Goal: Task Accomplishment & Management: Manage account settings

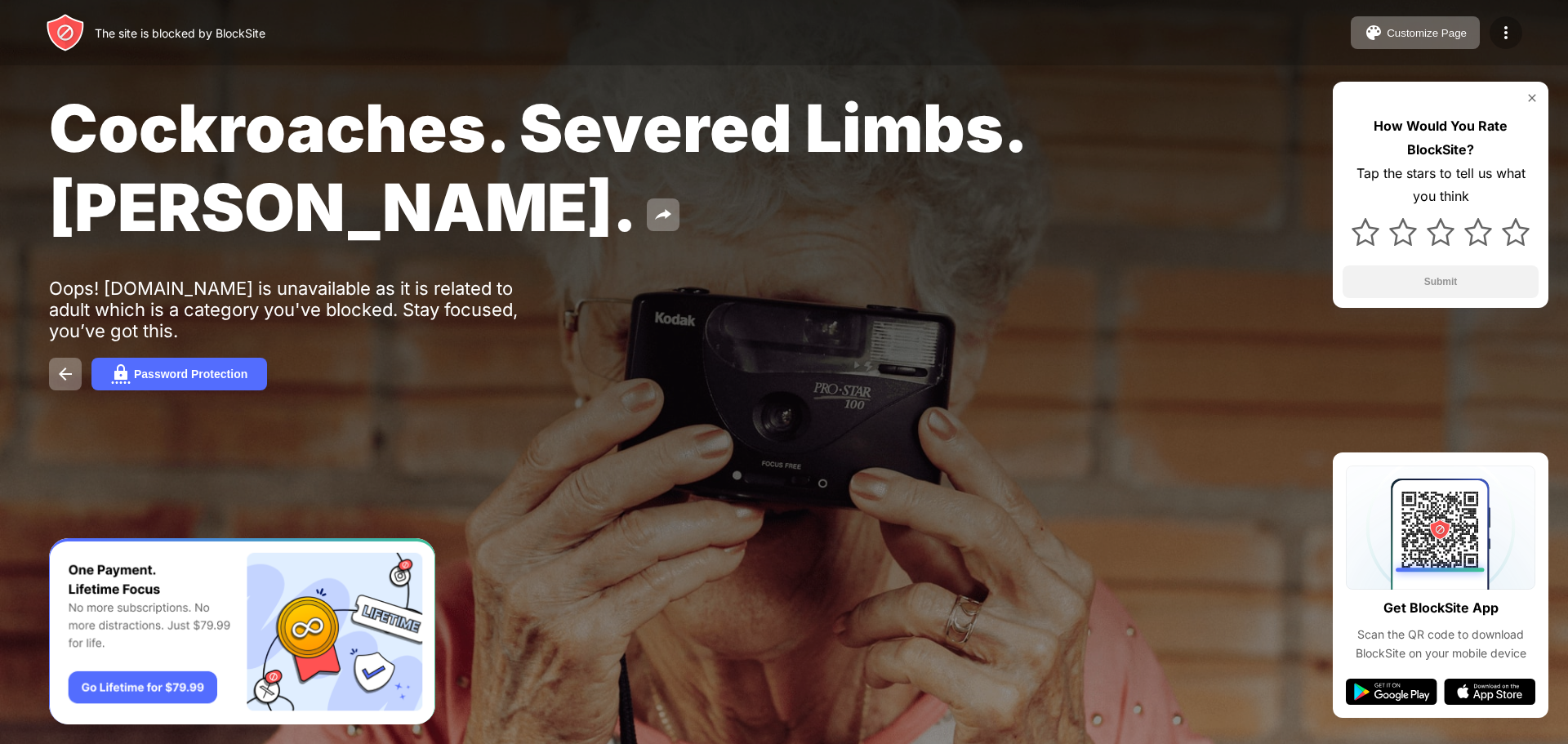
click at [1505, 31] on img at bounding box center [1506, 33] width 20 height 20
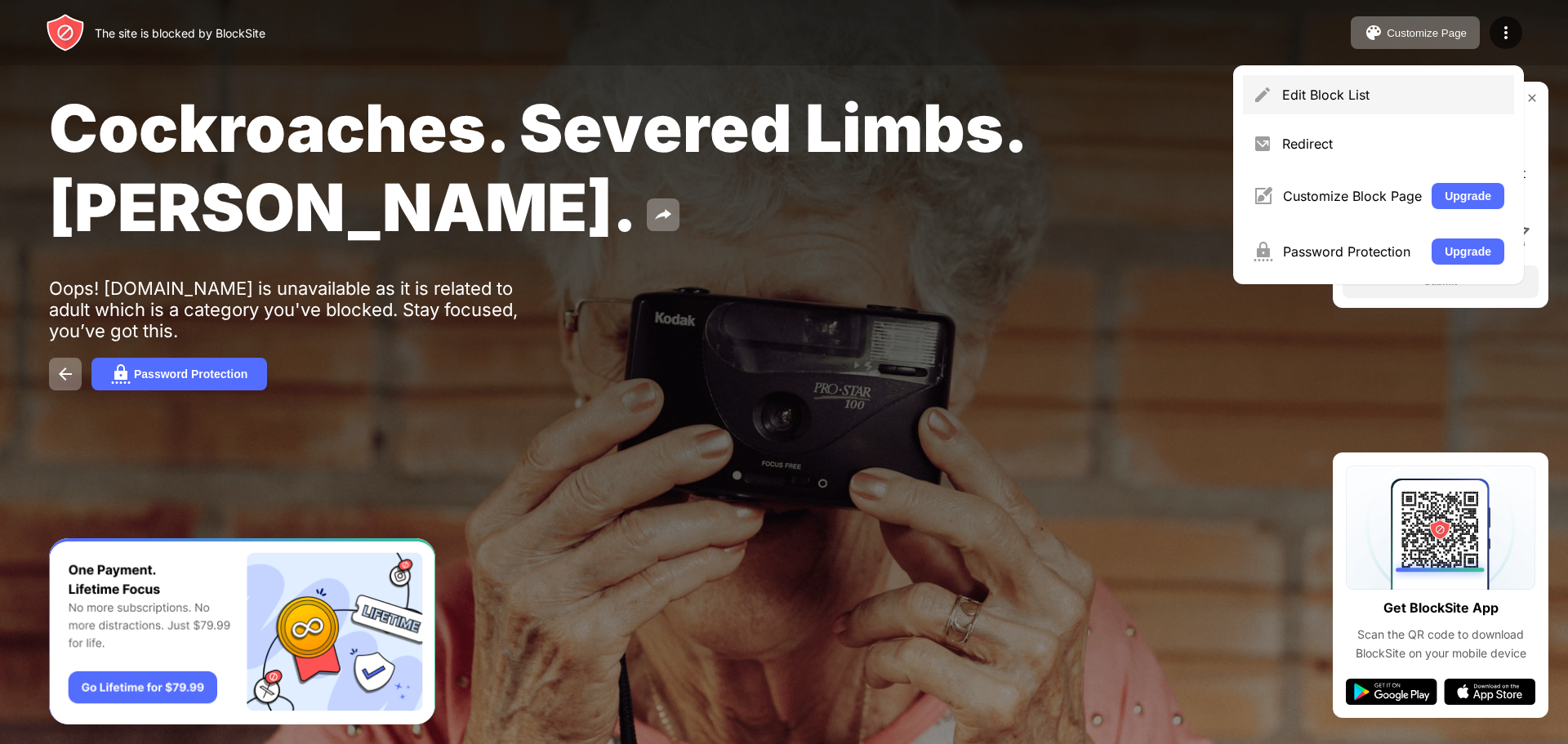
click at [1462, 92] on div "Edit Block List" at bounding box center [1393, 95] width 222 height 16
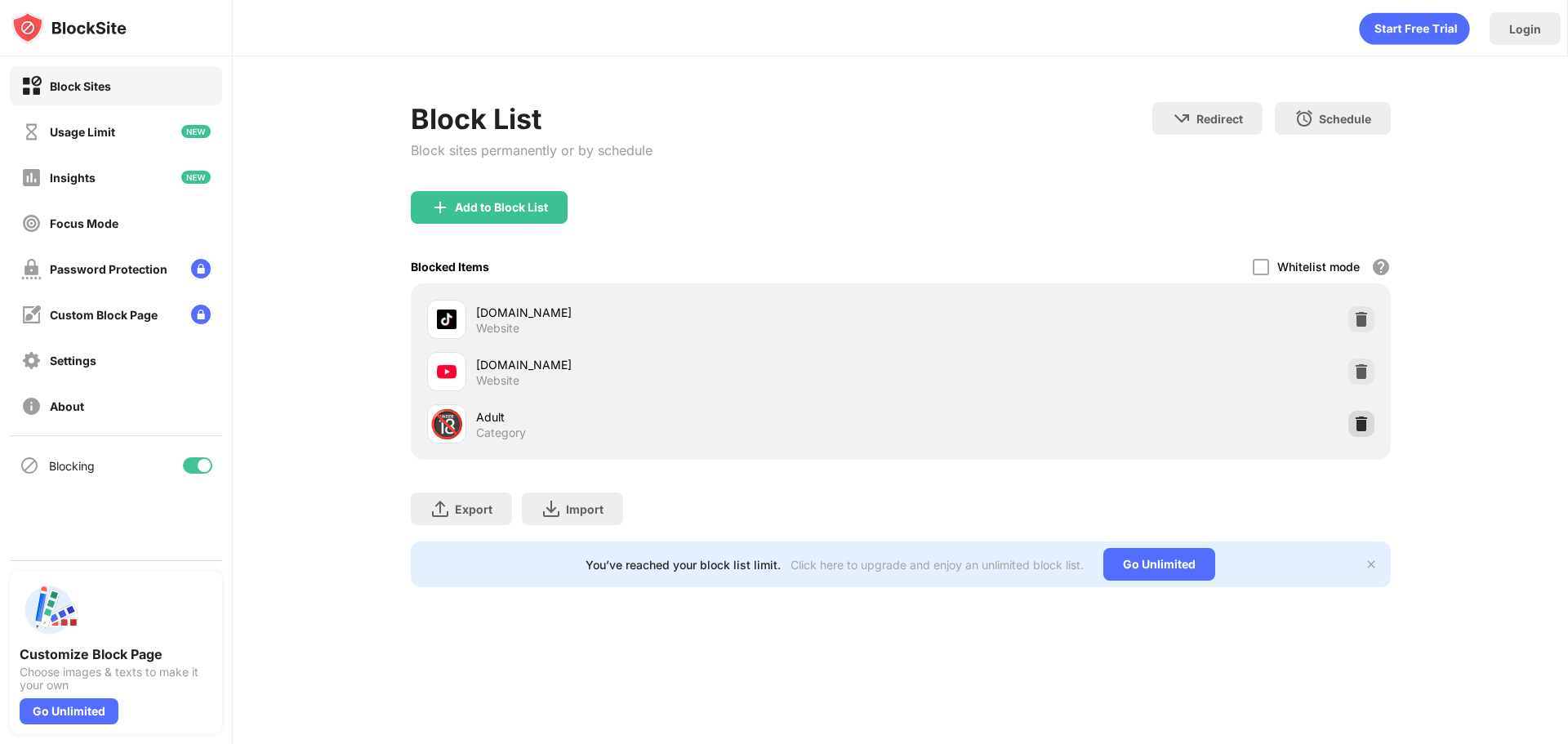
click at [1354, 429] on img at bounding box center [1361, 424] width 16 height 16
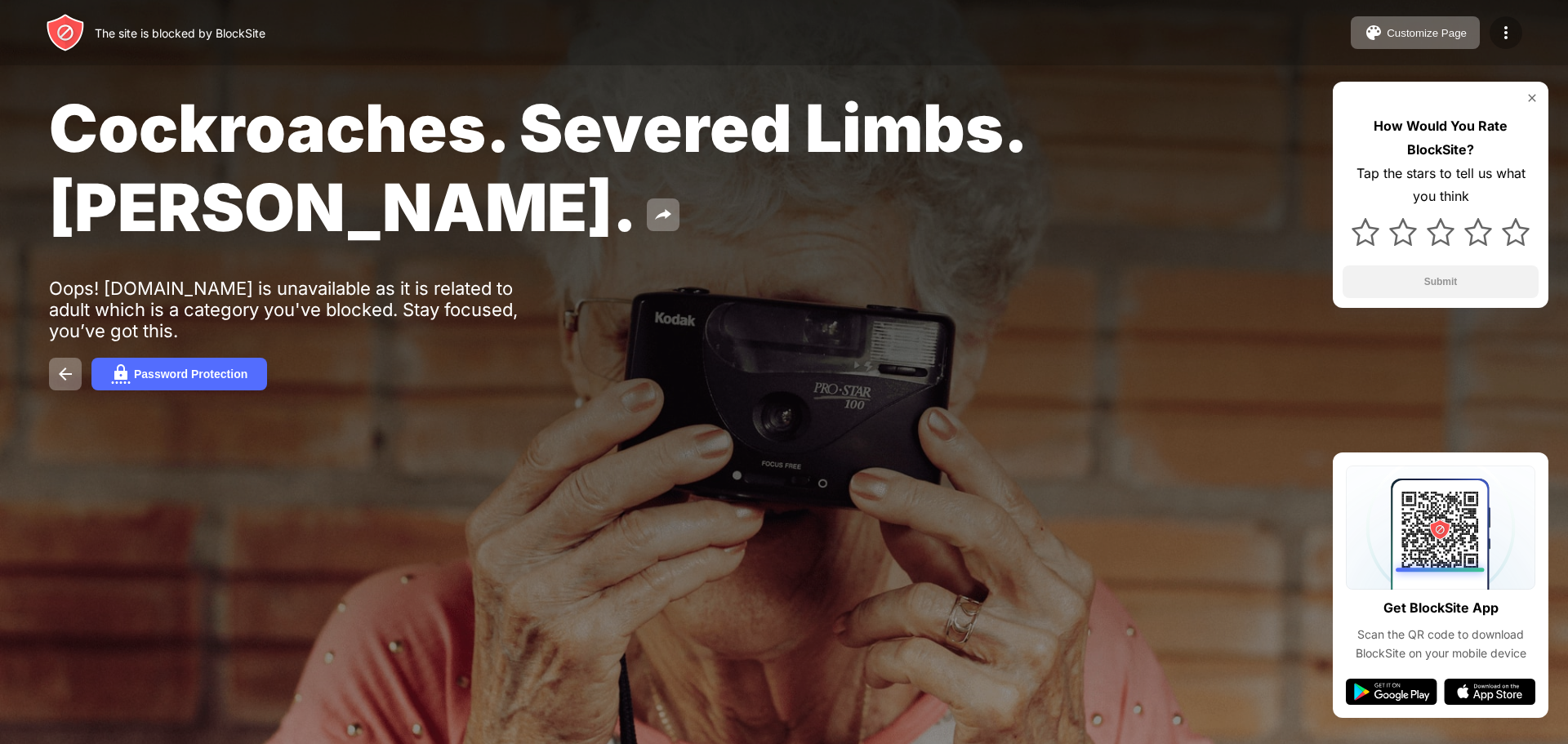
click at [1513, 33] on img at bounding box center [1506, 33] width 20 height 20
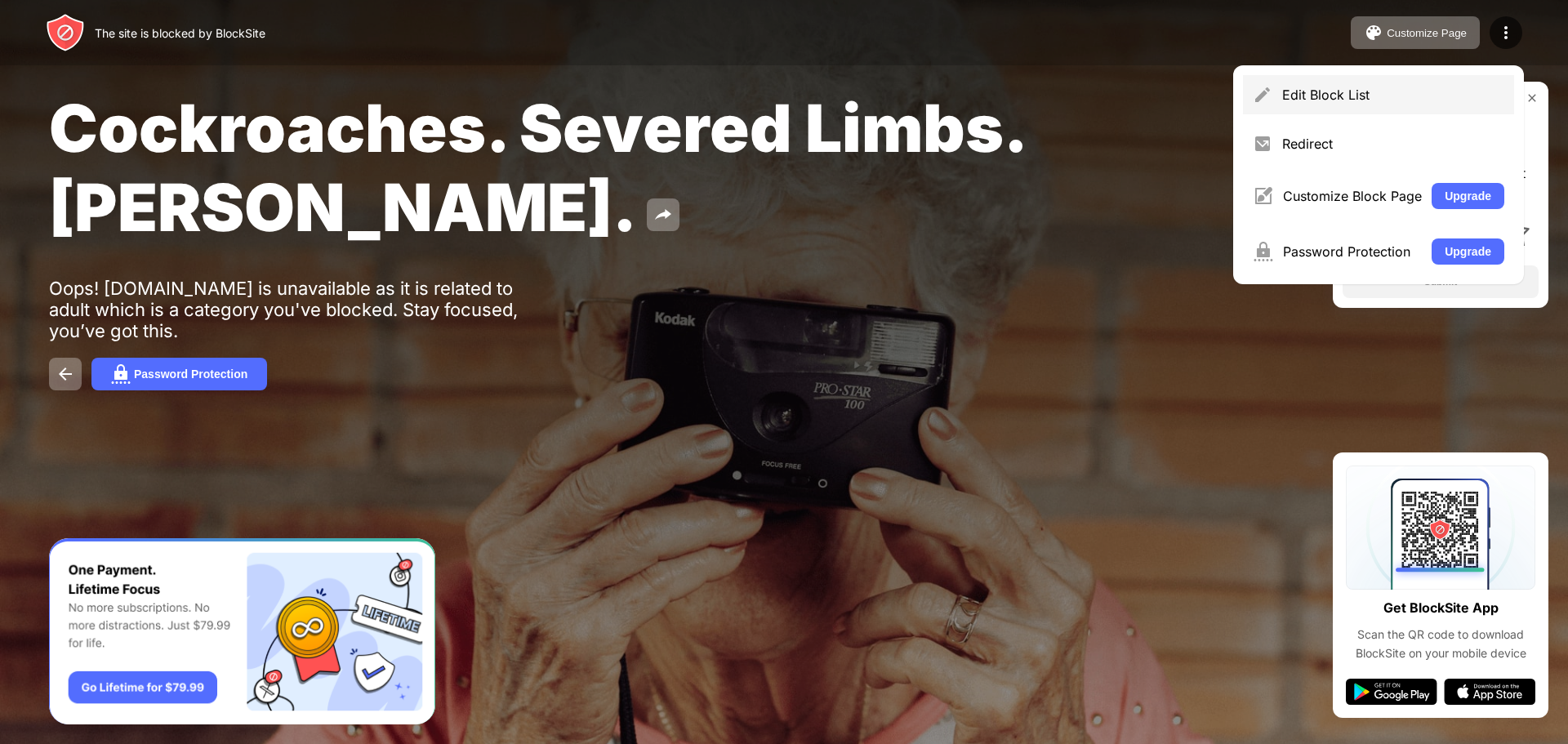
drag, startPoint x: 1392, startPoint y: 86, endPoint x: 1384, endPoint y: 88, distance: 8.2
click at [1392, 86] on div "Edit Block List" at bounding box center [1379, 95] width 271 height 39
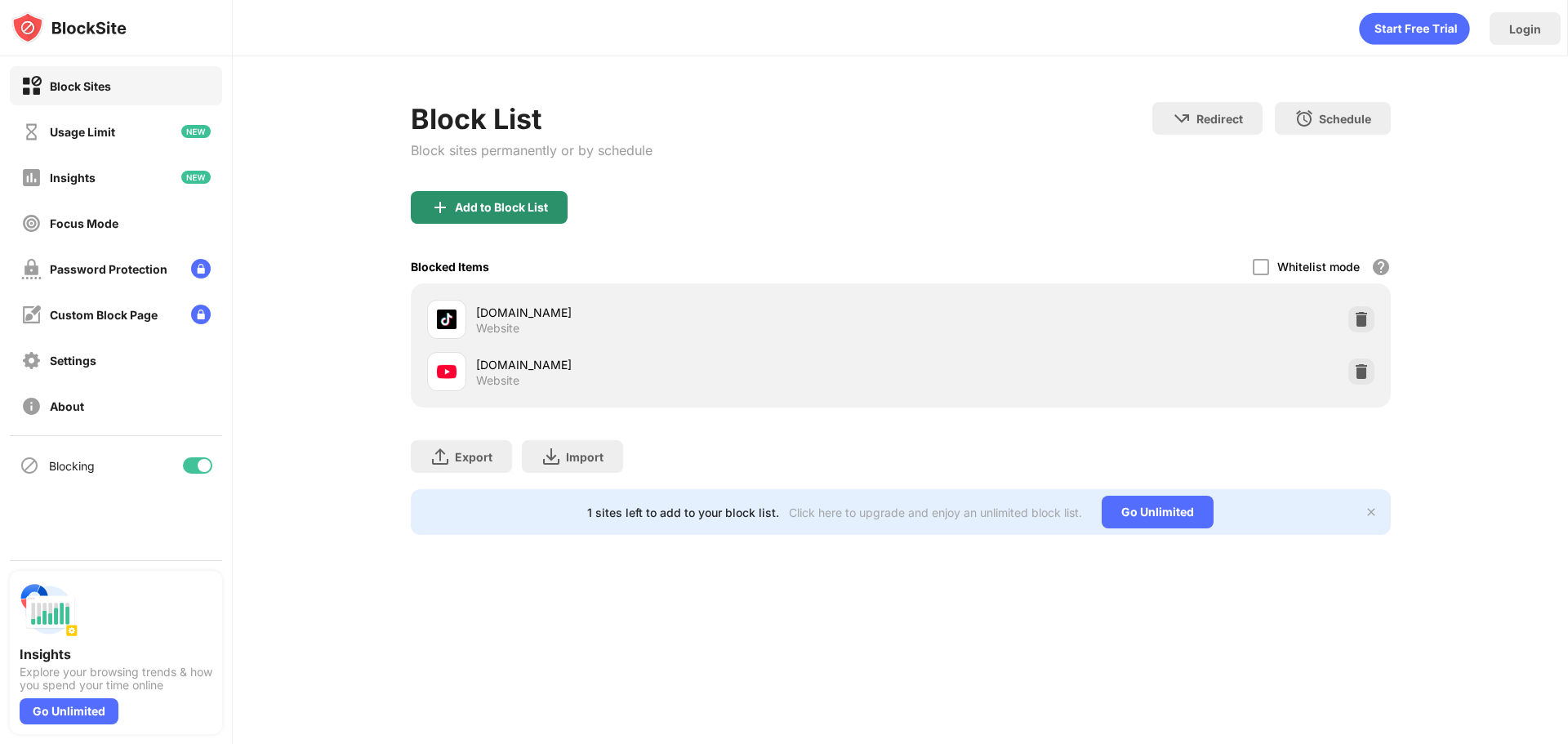
click at [537, 198] on div "Add to Block List" at bounding box center [489, 207] width 157 height 33
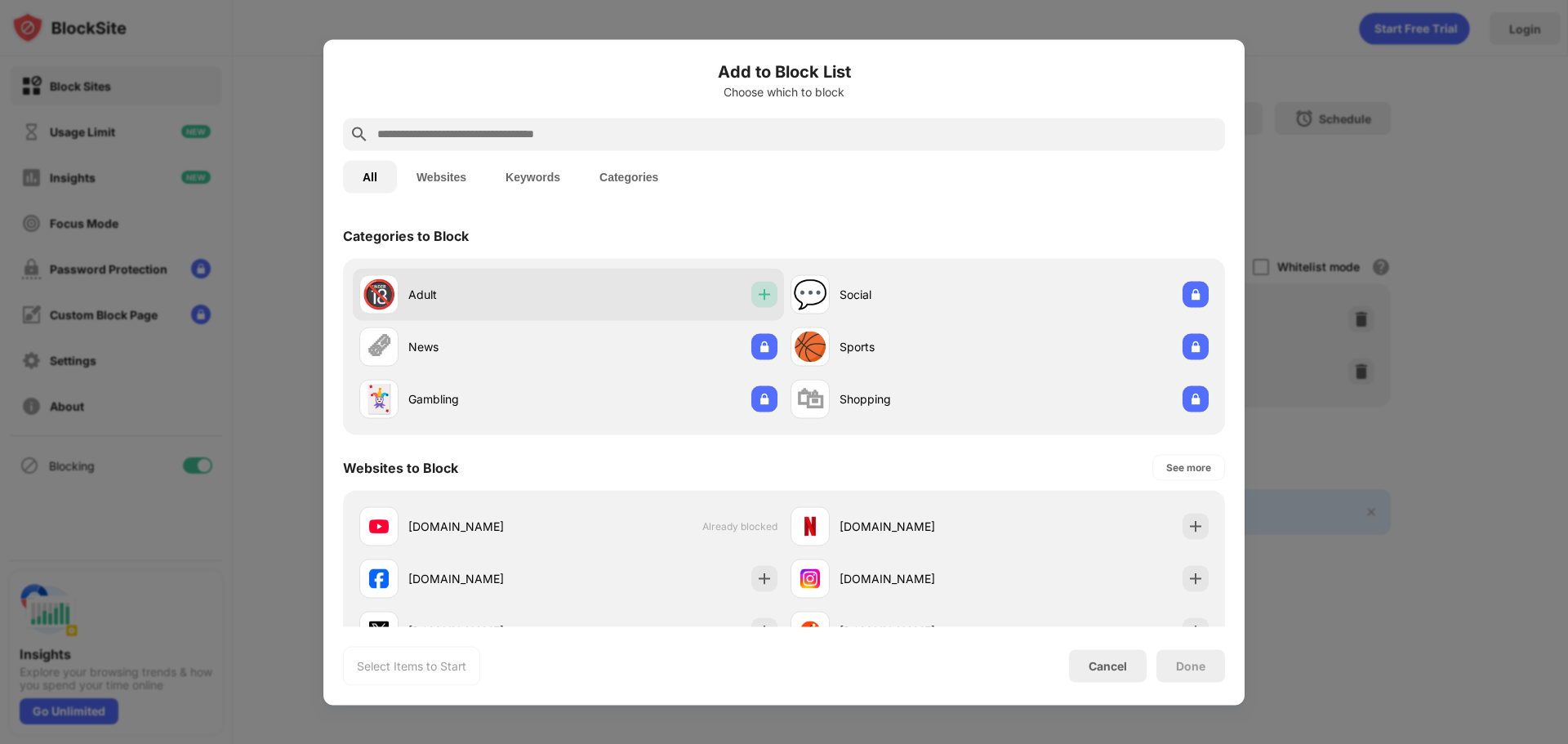
click at [758, 297] on img at bounding box center [764, 294] width 16 height 16
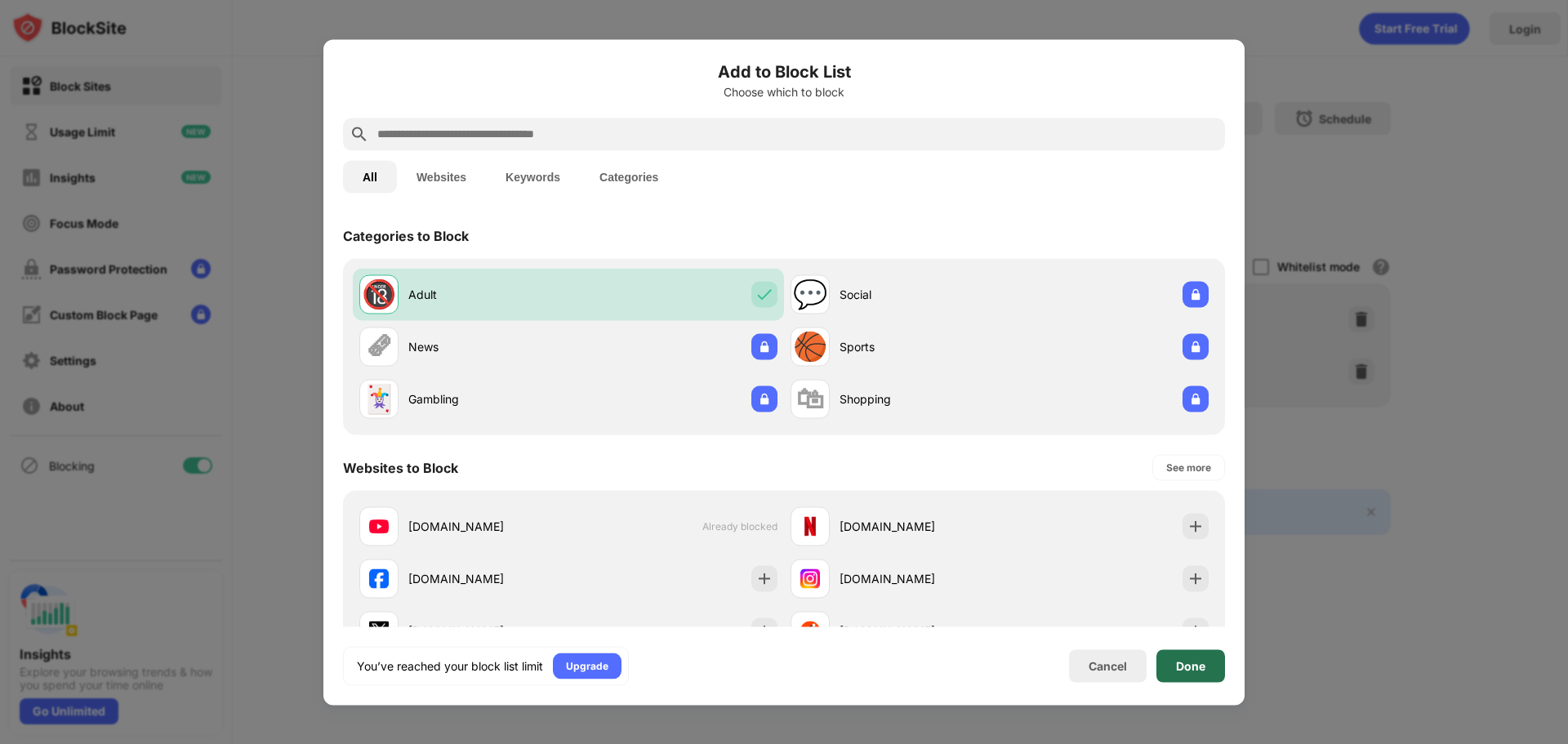
click at [1200, 666] on div "Done" at bounding box center [1190, 665] width 29 height 13
